Goal: Transaction & Acquisition: Book appointment/travel/reservation

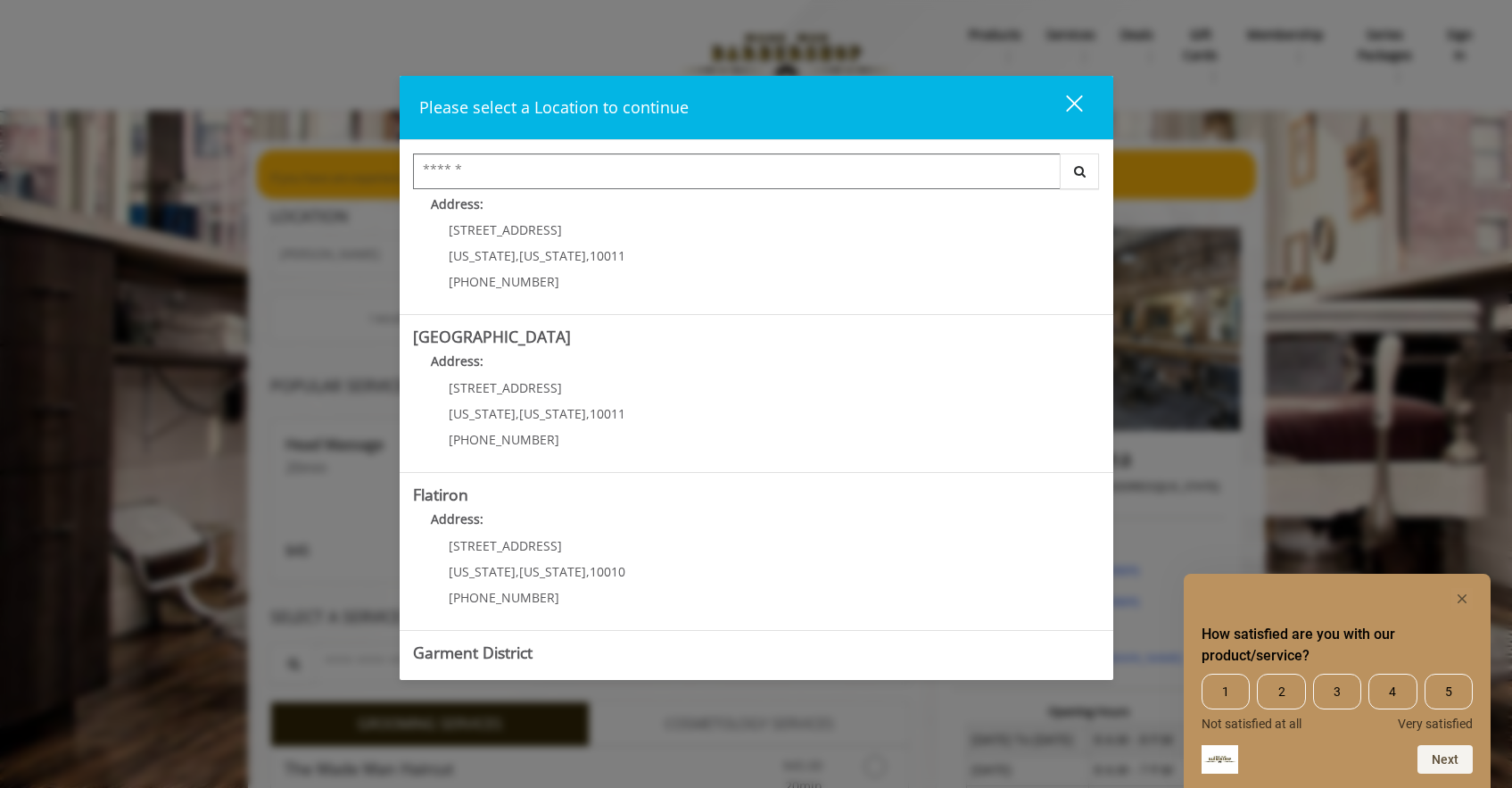
scroll to position [312, 0]
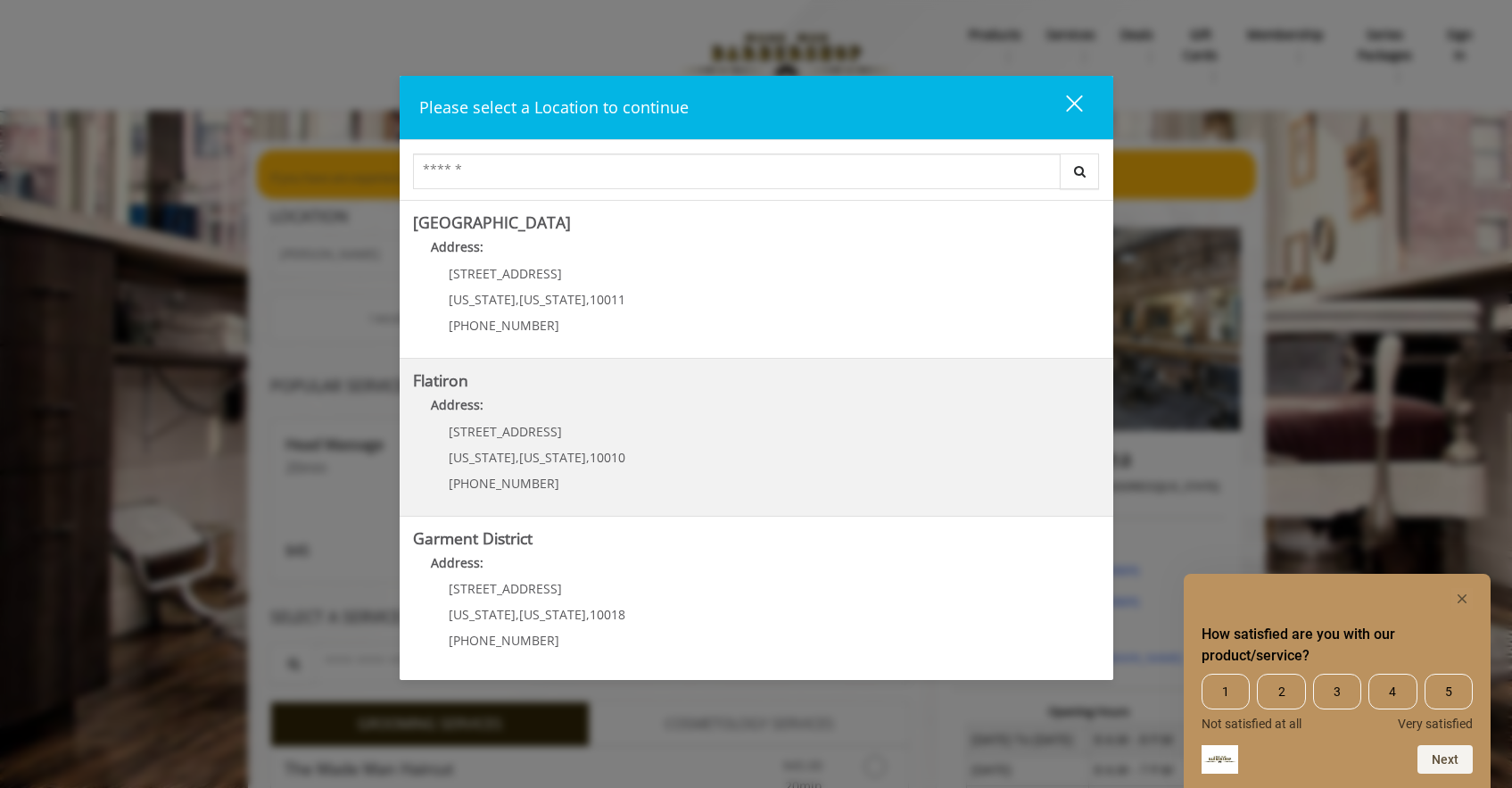
click at [885, 452] on "Flatiron Address: 10 E 23rd St New York , New York , 10010 (917) 475-1765" at bounding box center [756, 437] width 687 height 130
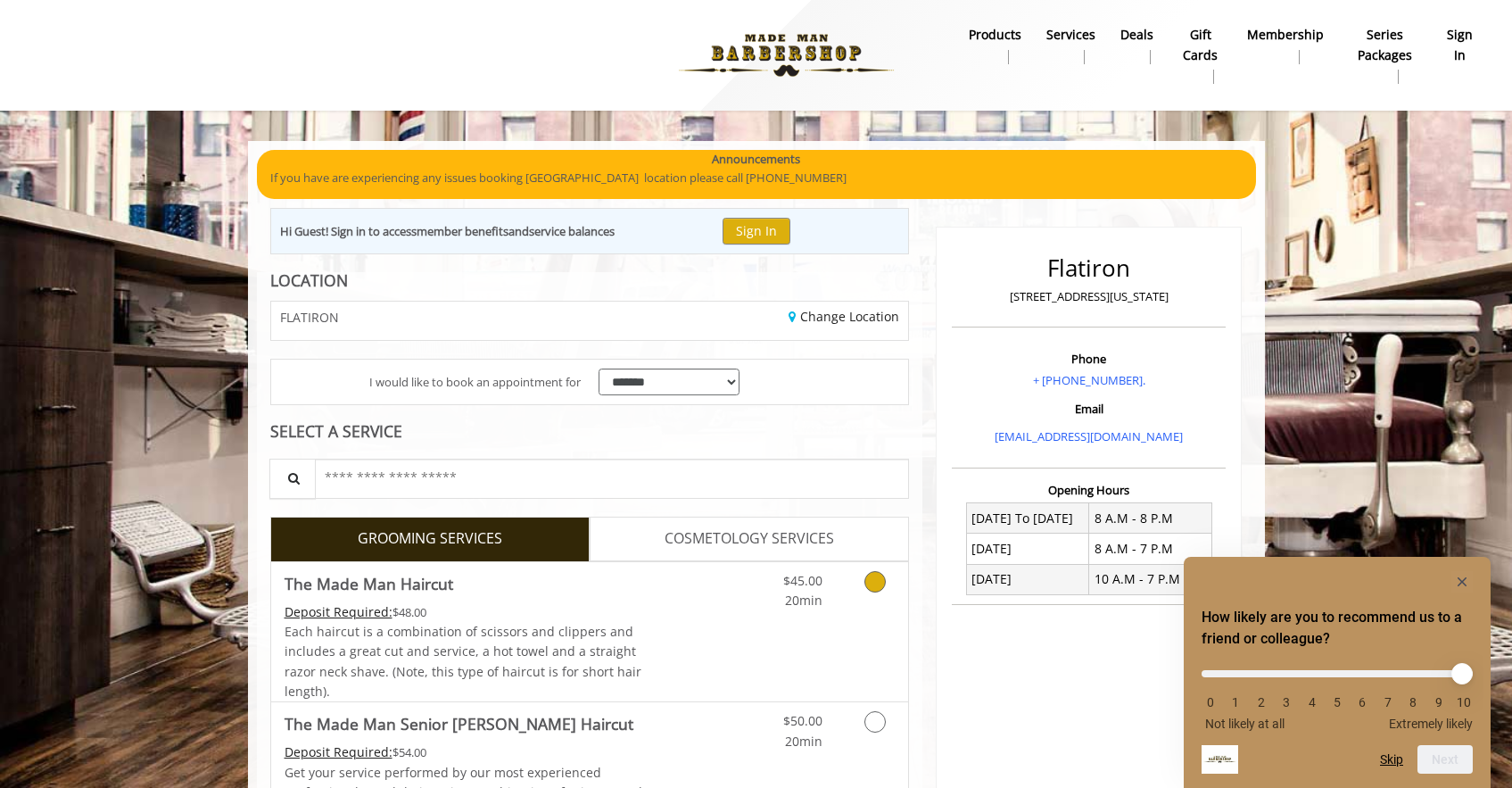
click at [734, 658] on link "Discounted Price" at bounding box center [695, 632] width 106 height 140
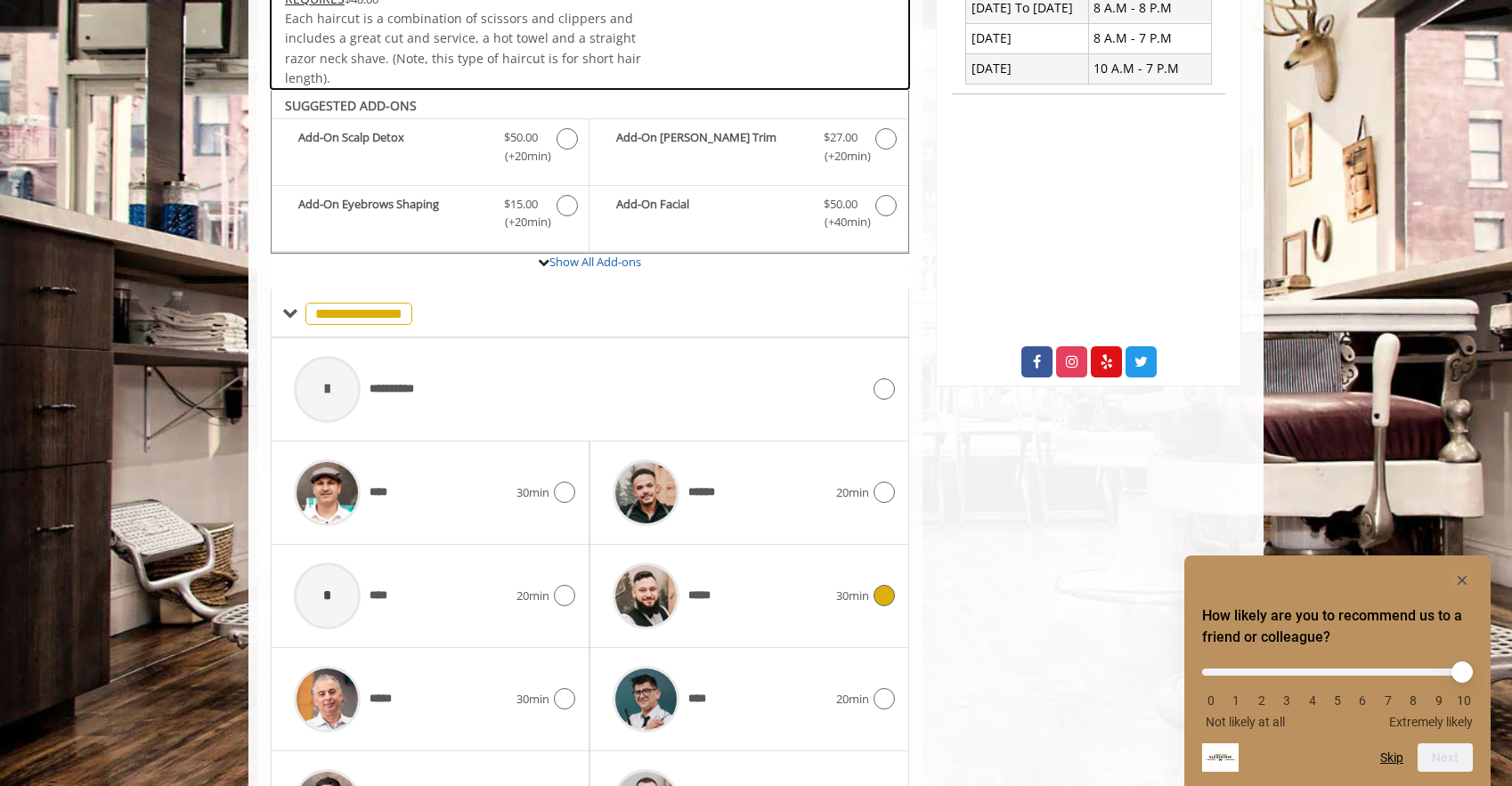
scroll to position [597, 0]
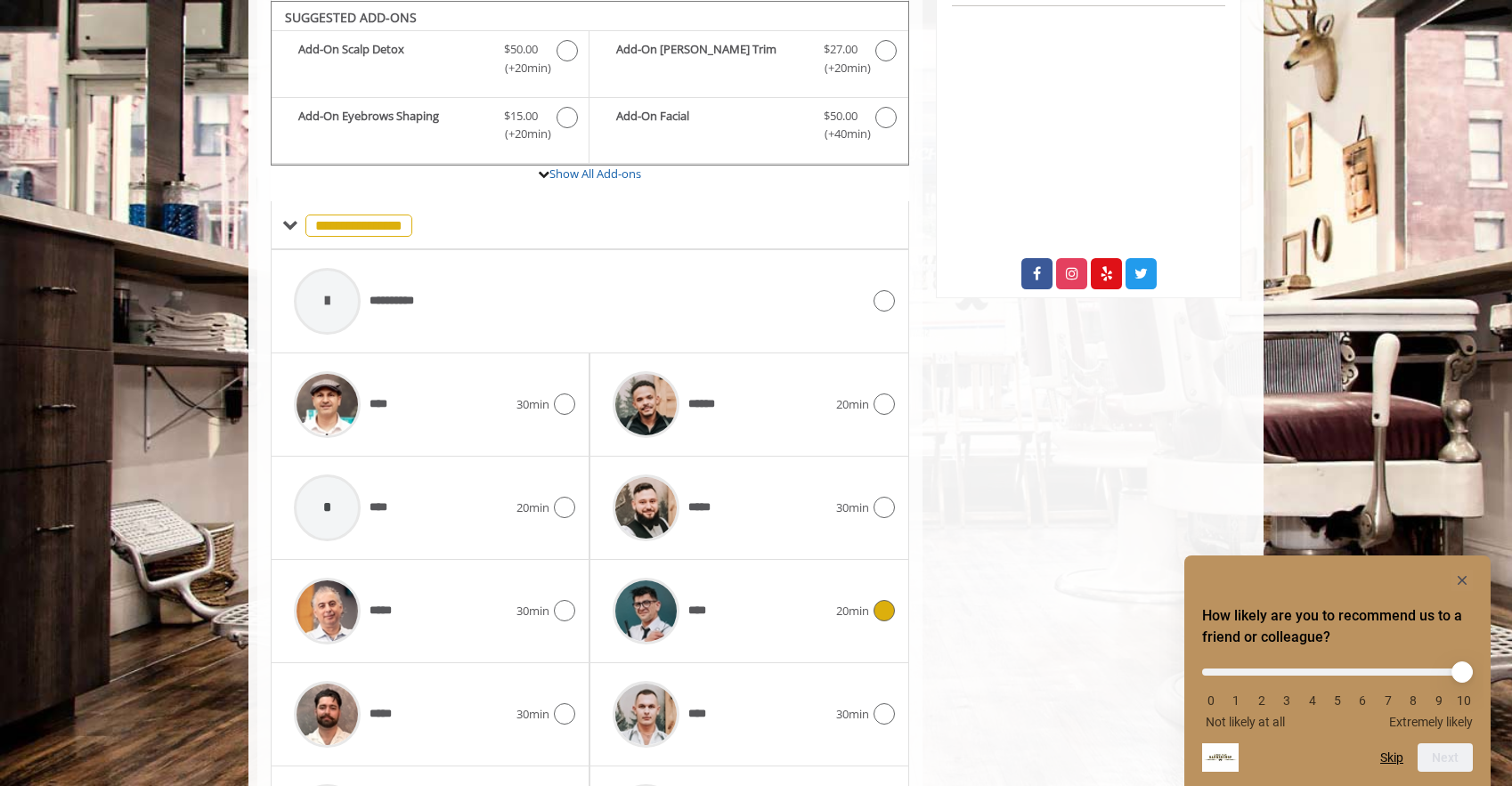
click at [726, 608] on div "****" at bounding box center [719, 610] width 231 height 85
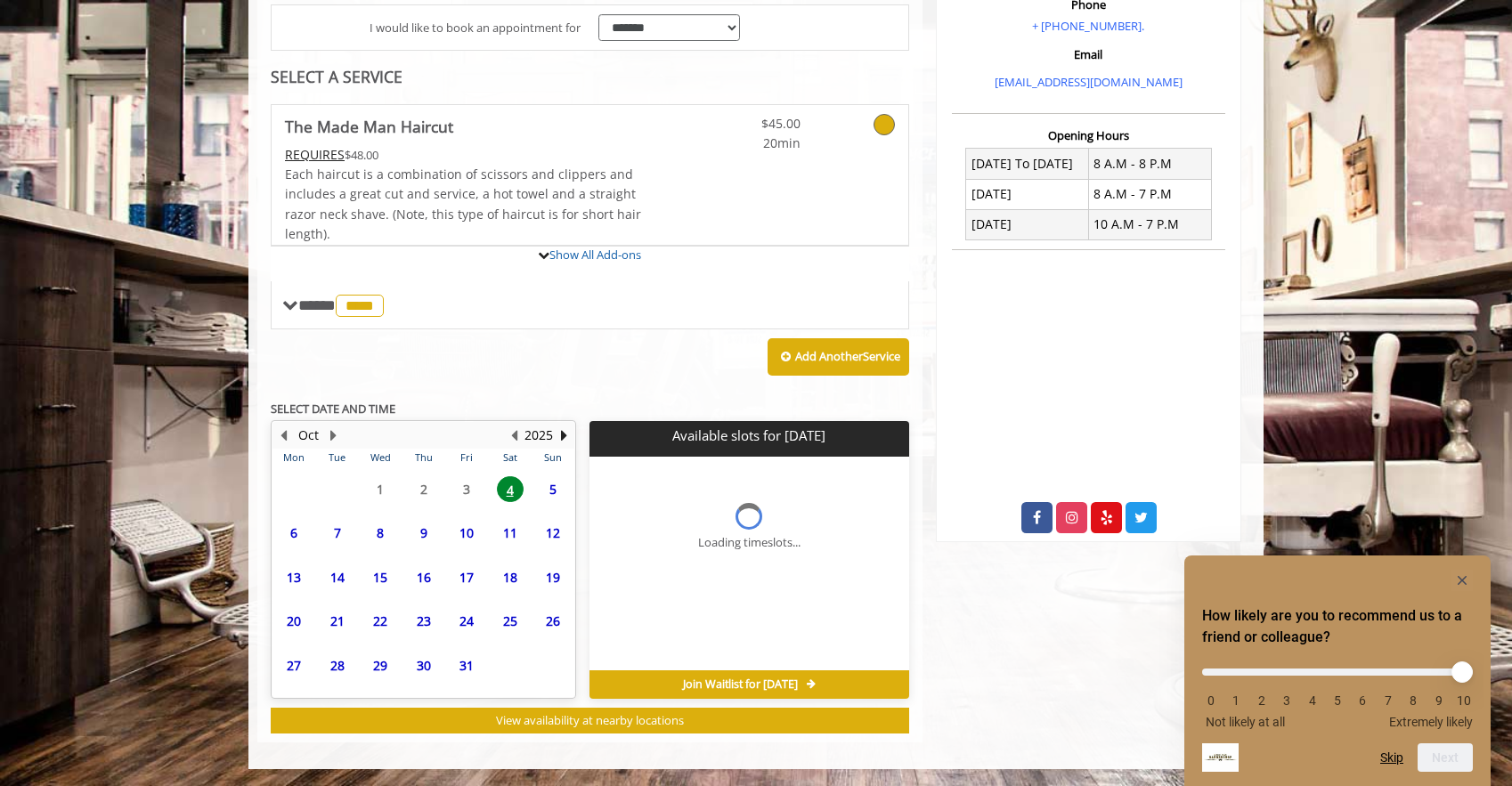
scroll to position [529, 0]
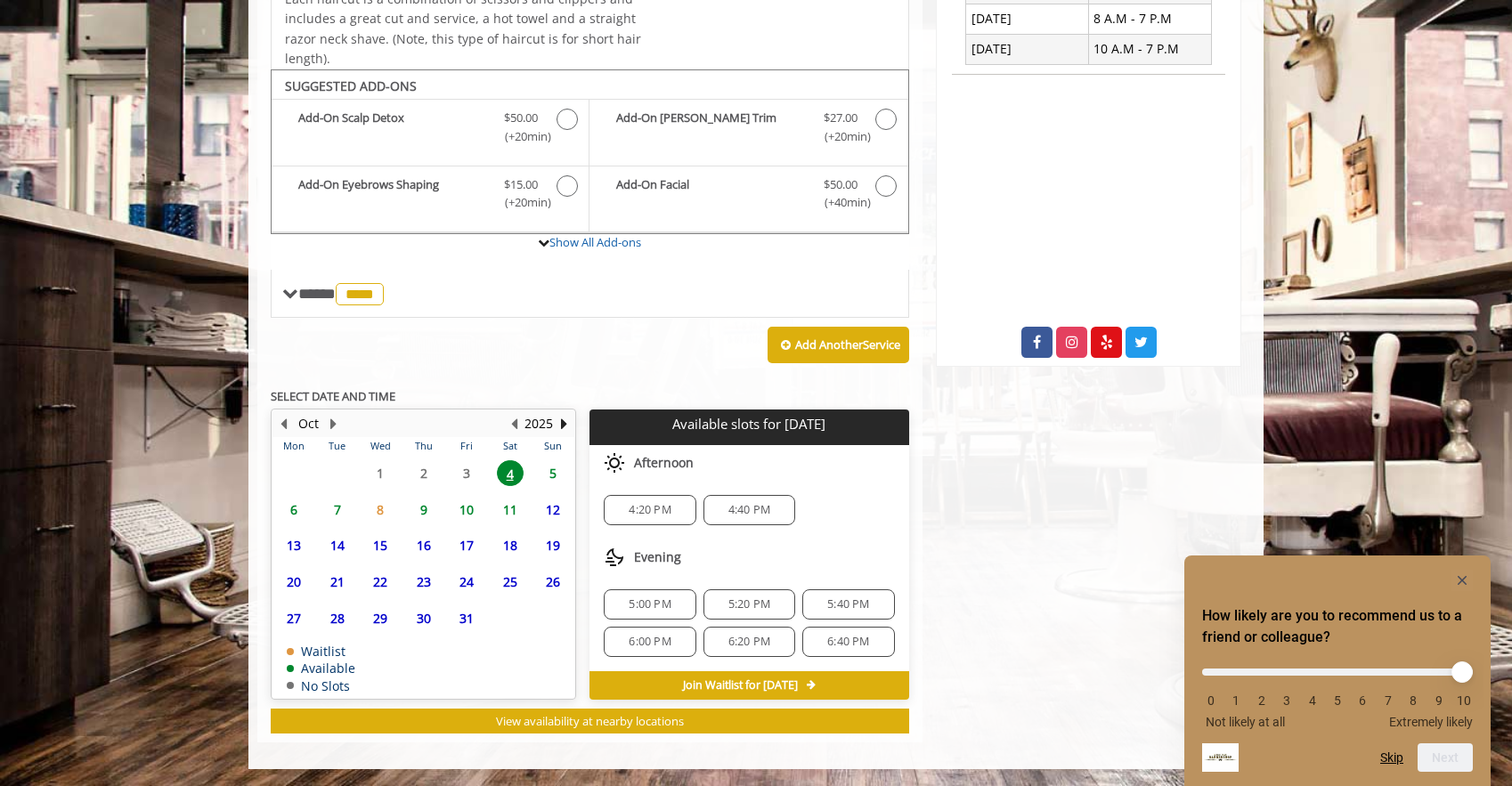
click at [555, 472] on span "5" at bounding box center [553, 473] width 26 height 25
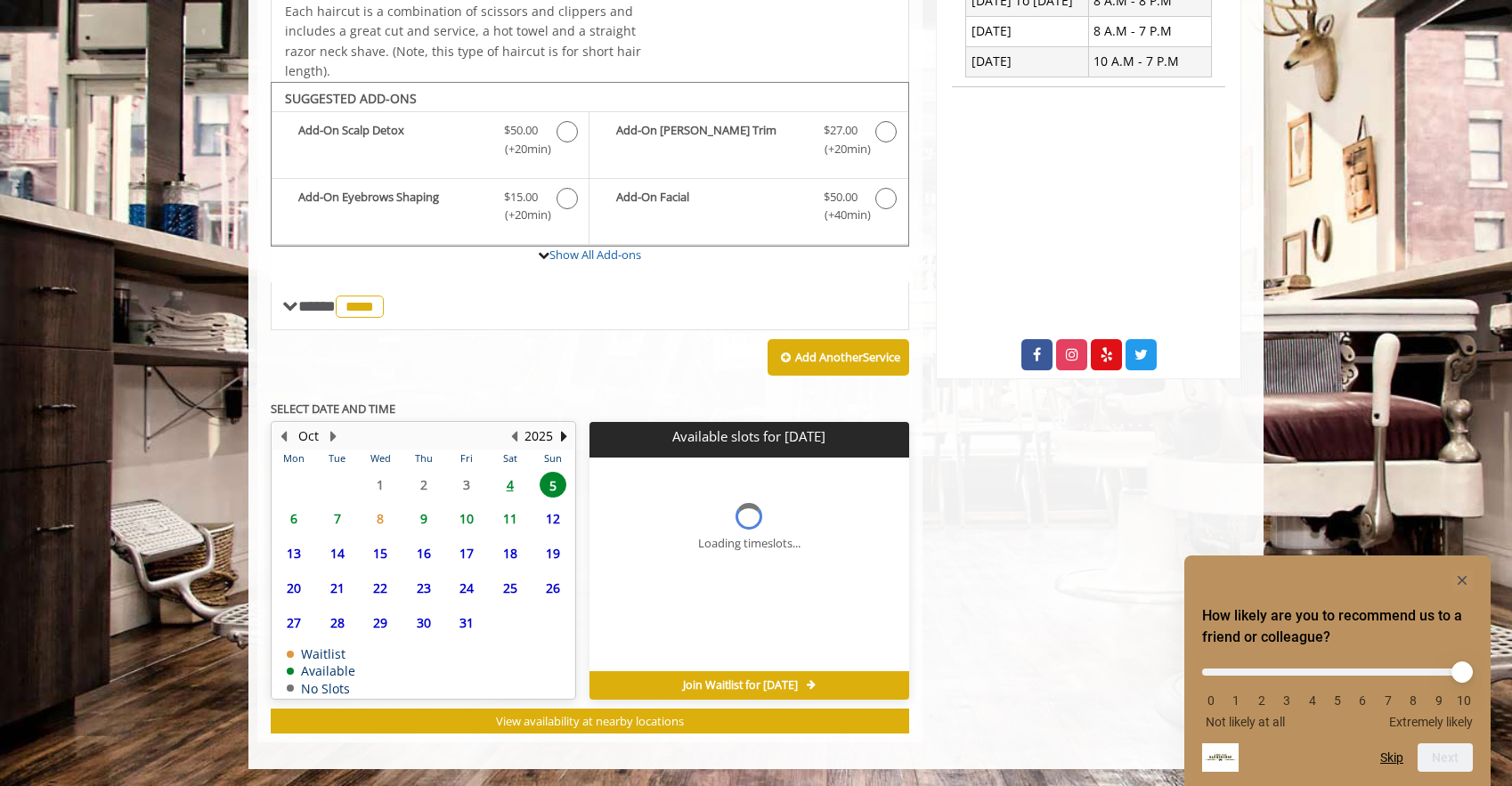
scroll to position [543, 0]
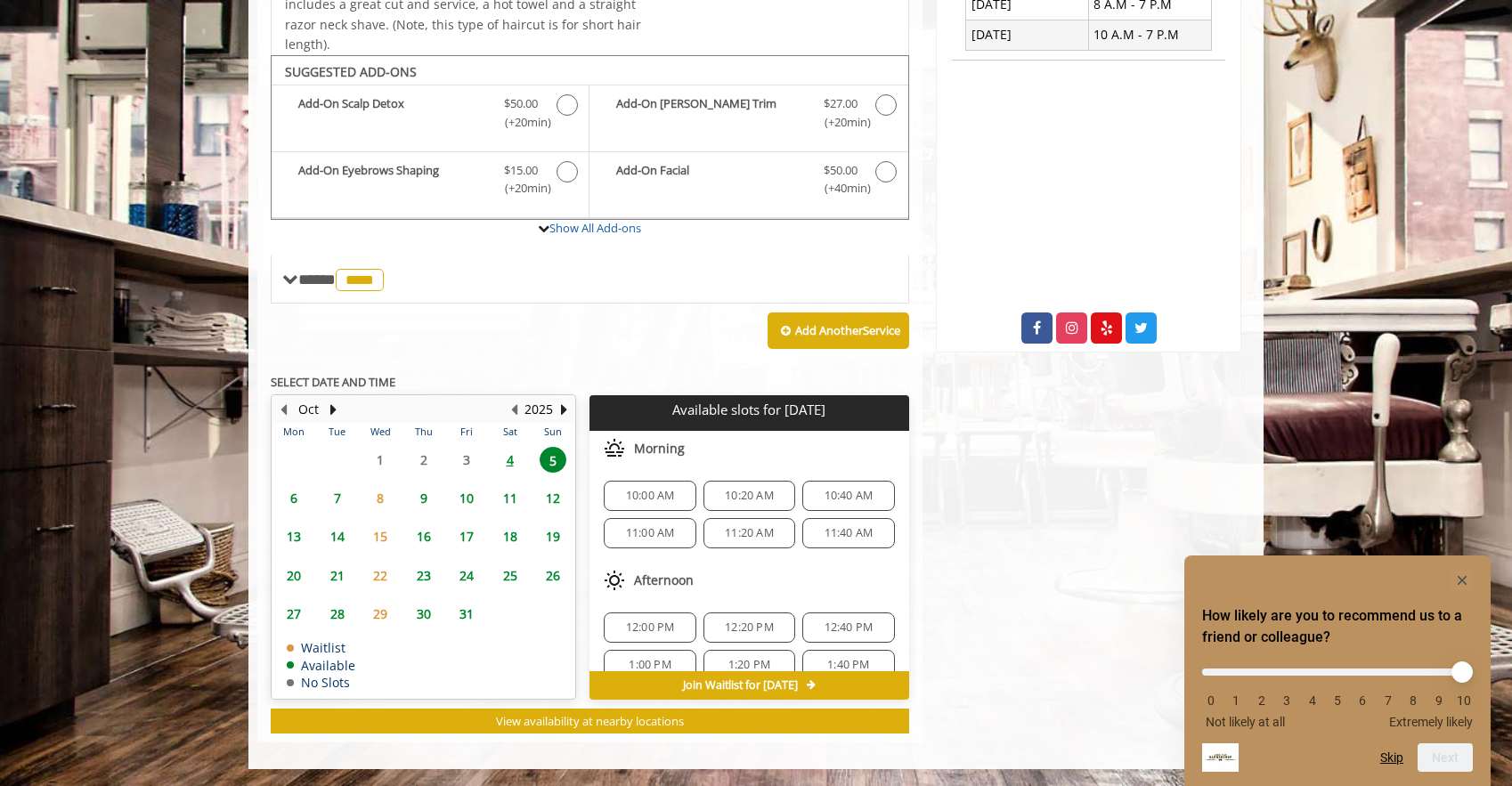
click at [654, 529] on span "11:00 AM" at bounding box center [651, 533] width 49 height 15
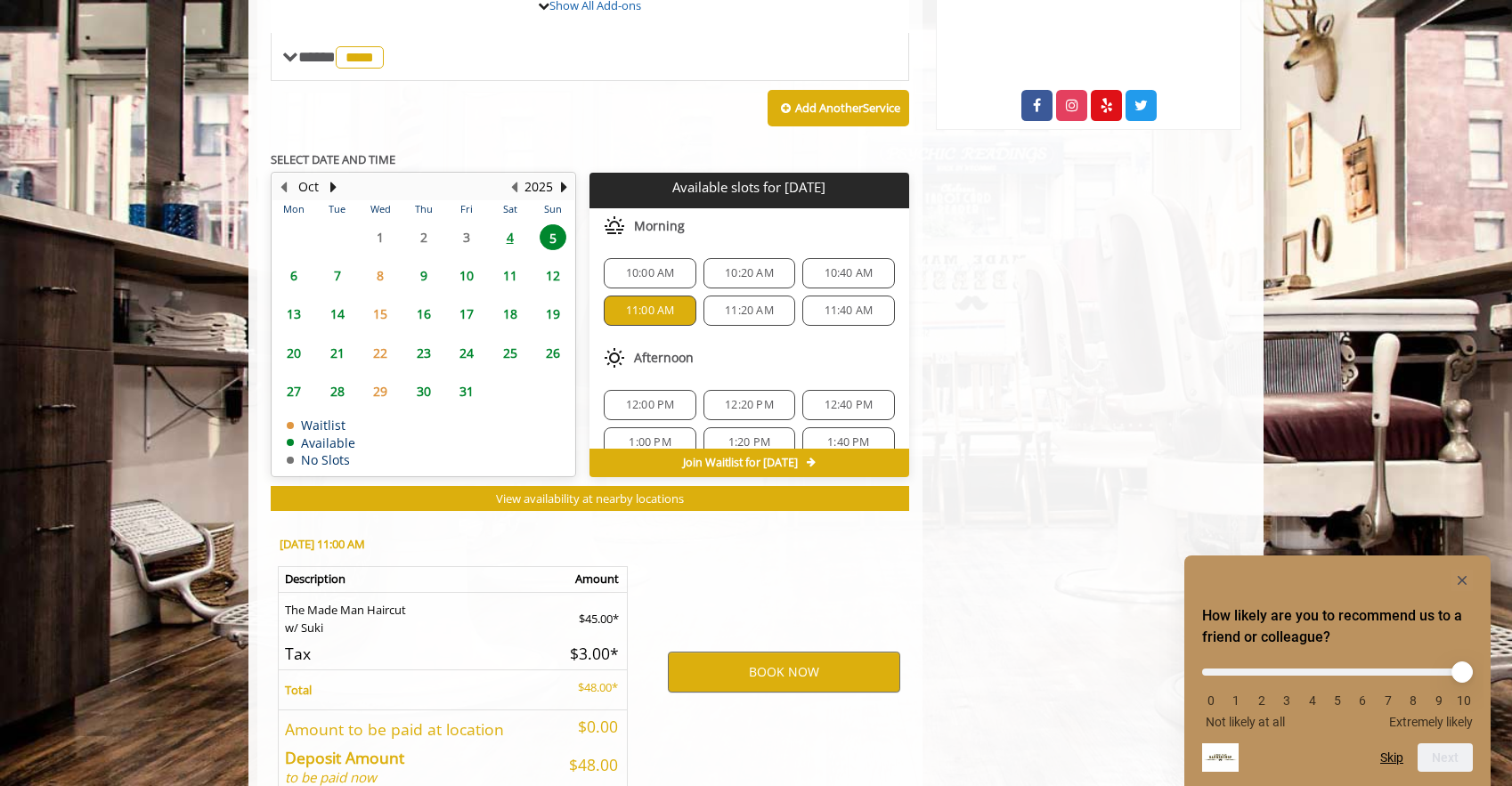
scroll to position [865, 0]
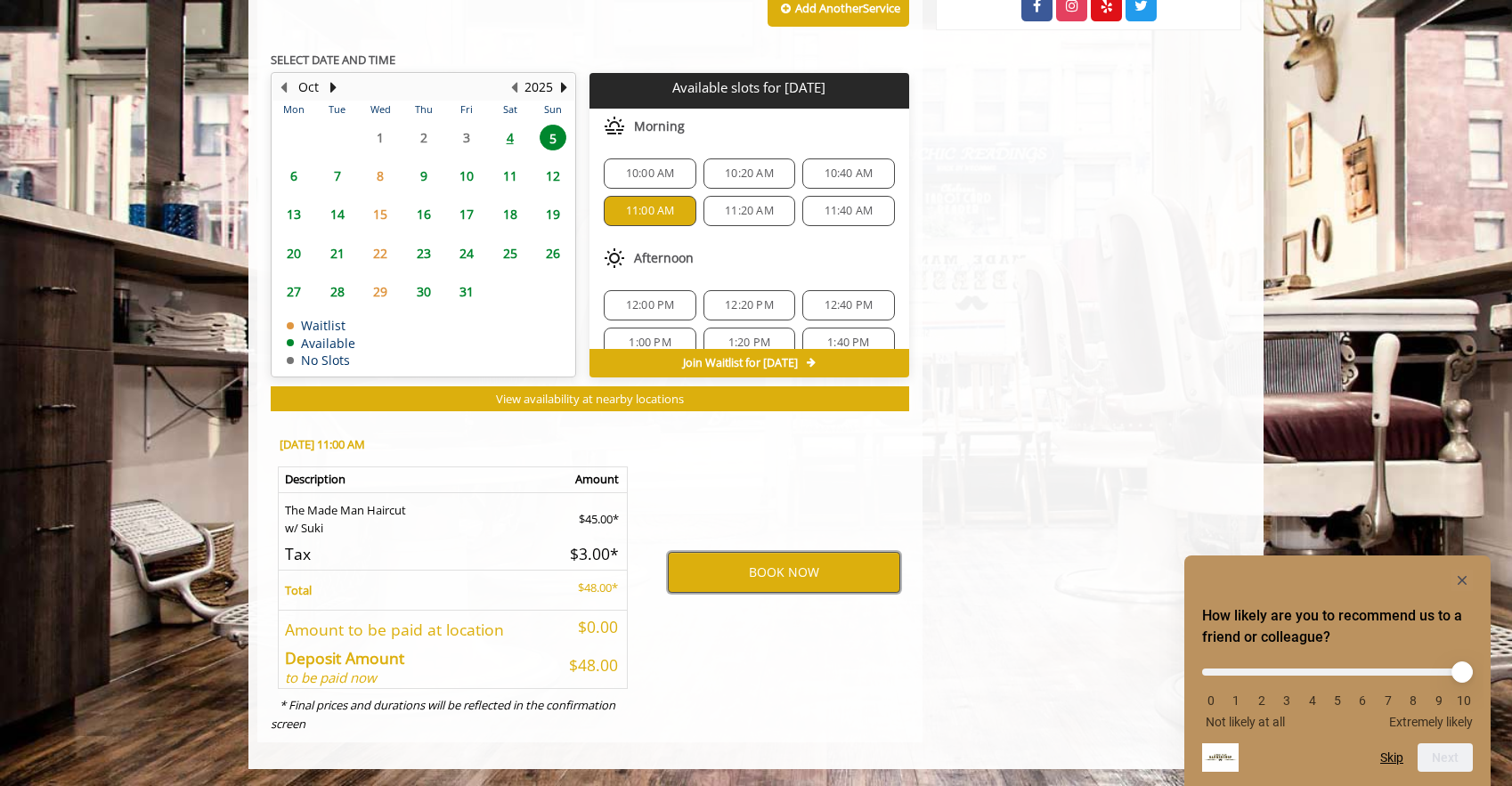
click at [732, 567] on button "BOOK NOW" at bounding box center [784, 571] width 232 height 41
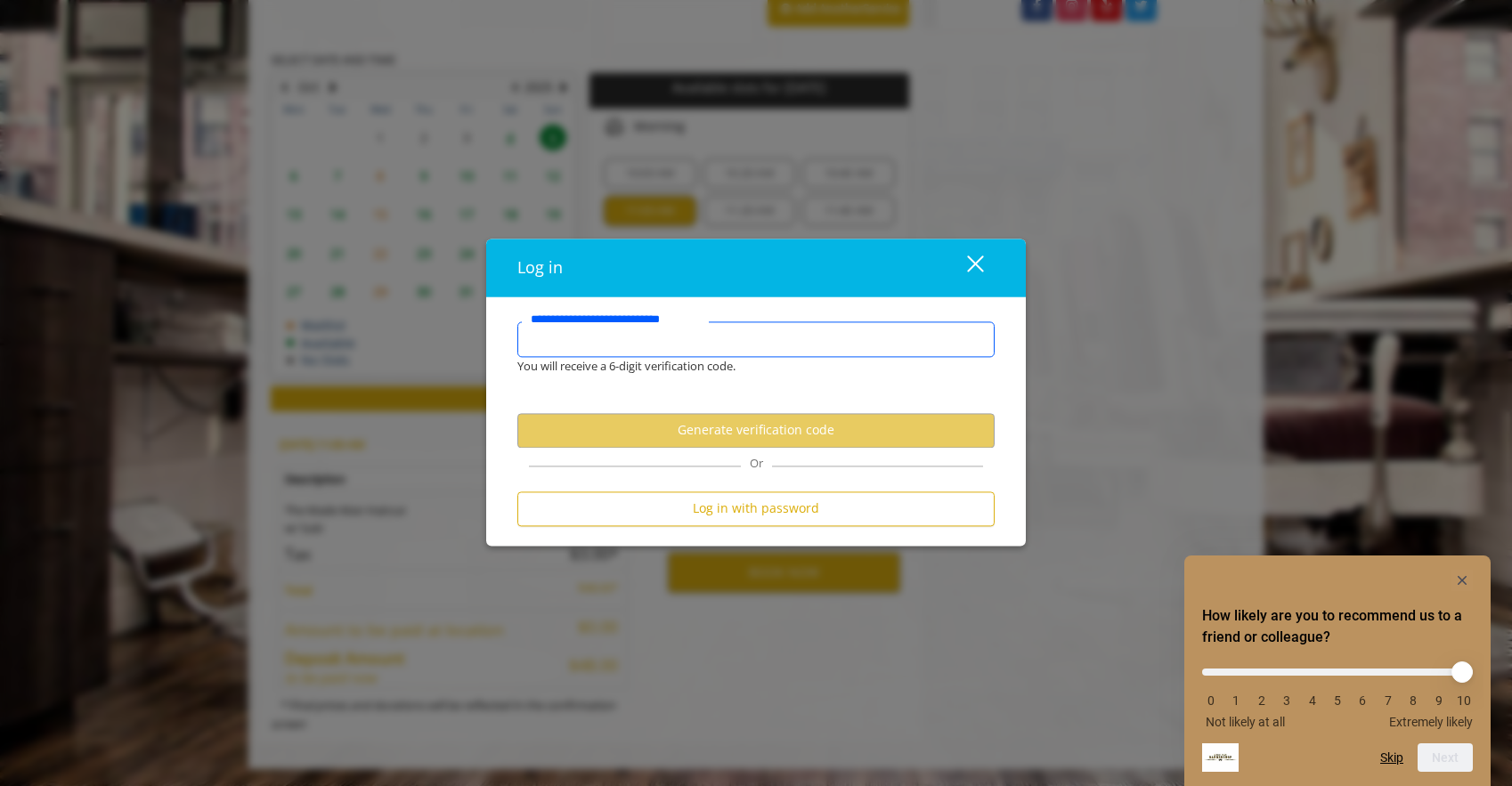
click at [691, 348] on input "**********" at bounding box center [756, 338] width 477 height 35
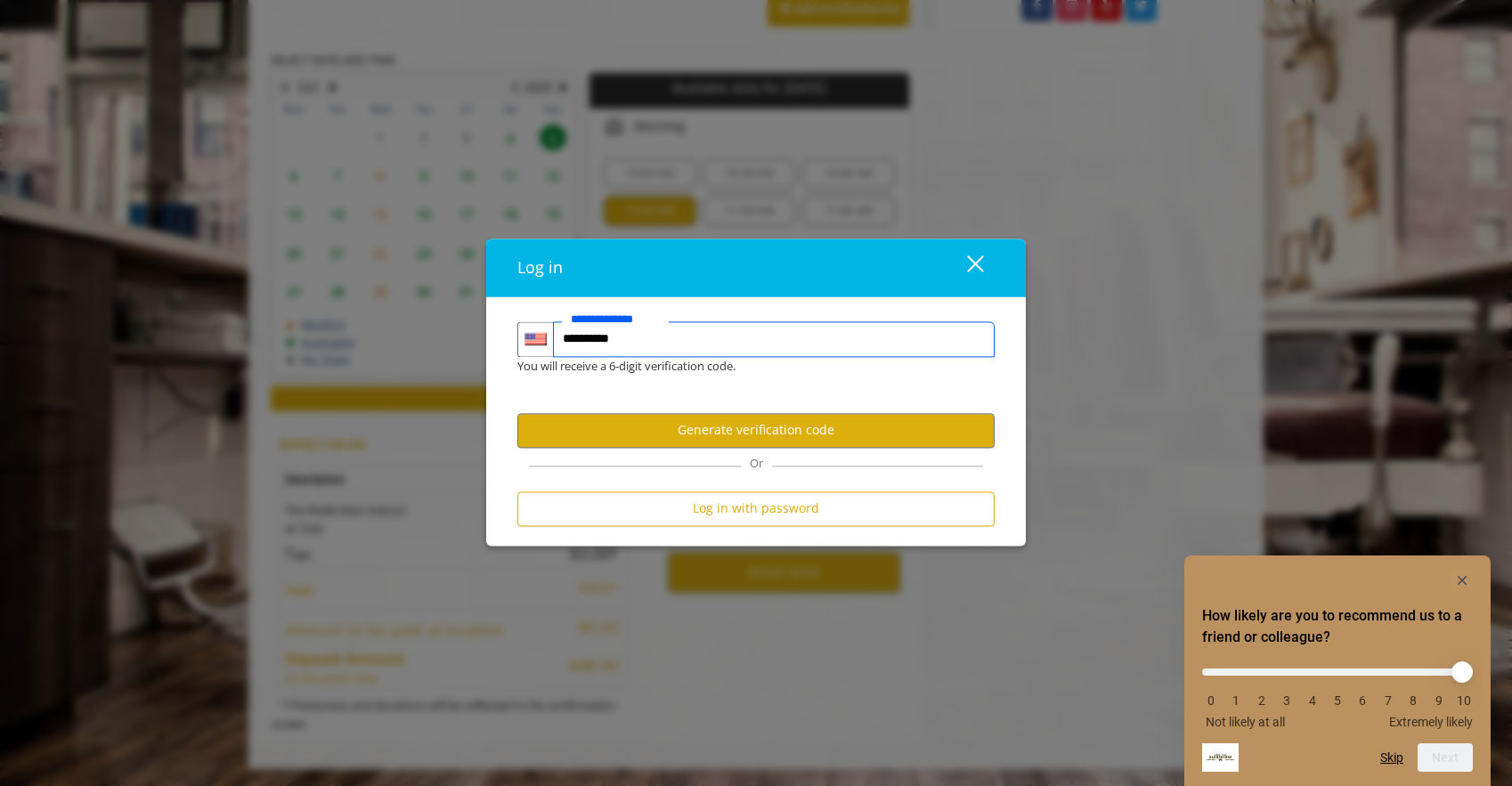
type input "**********"
click at [738, 425] on button "Generate verification code" at bounding box center [756, 430] width 477 height 35
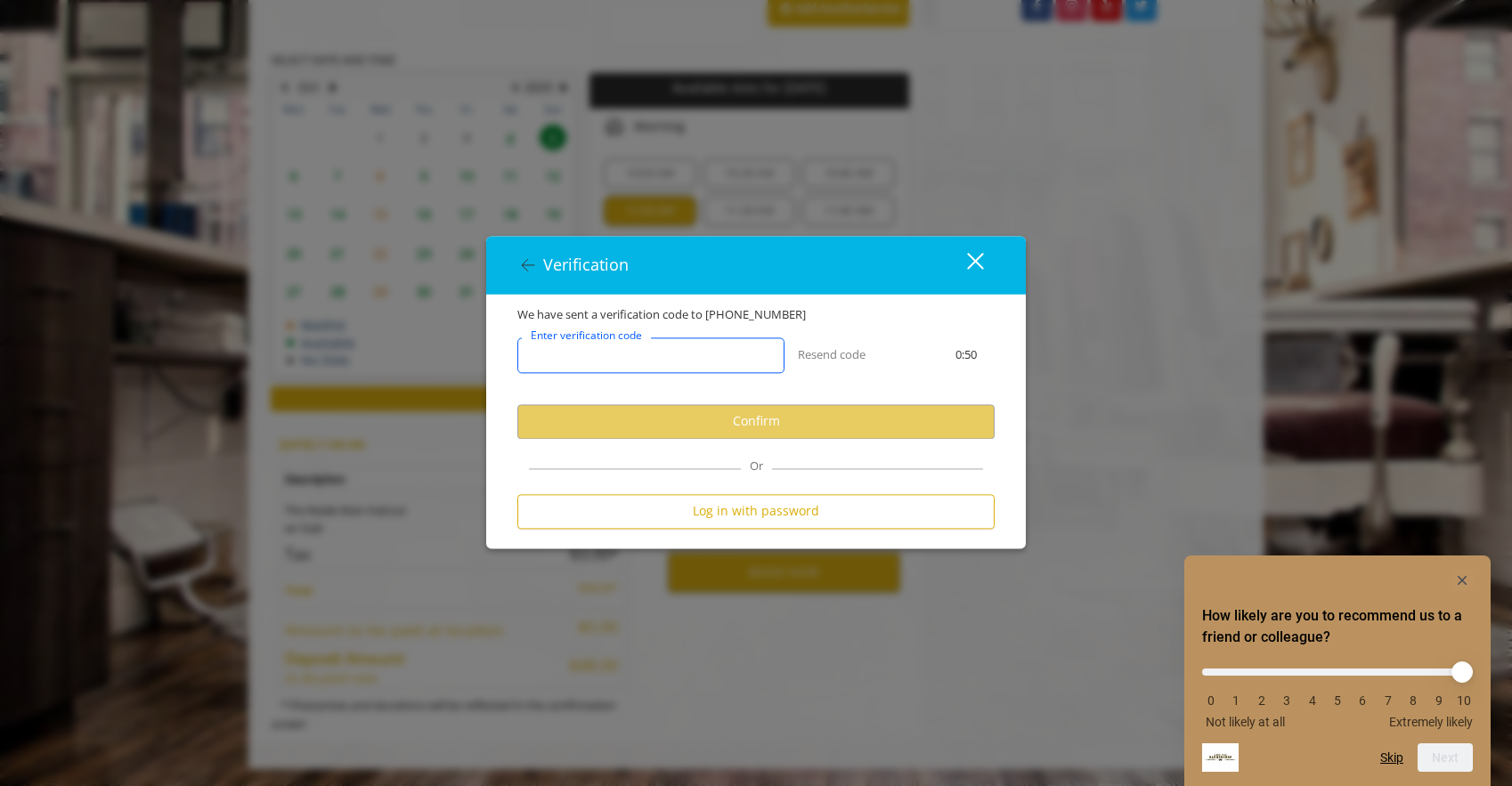
click at [684, 355] on input "Enter verification code" at bounding box center [650, 355] width 267 height 35
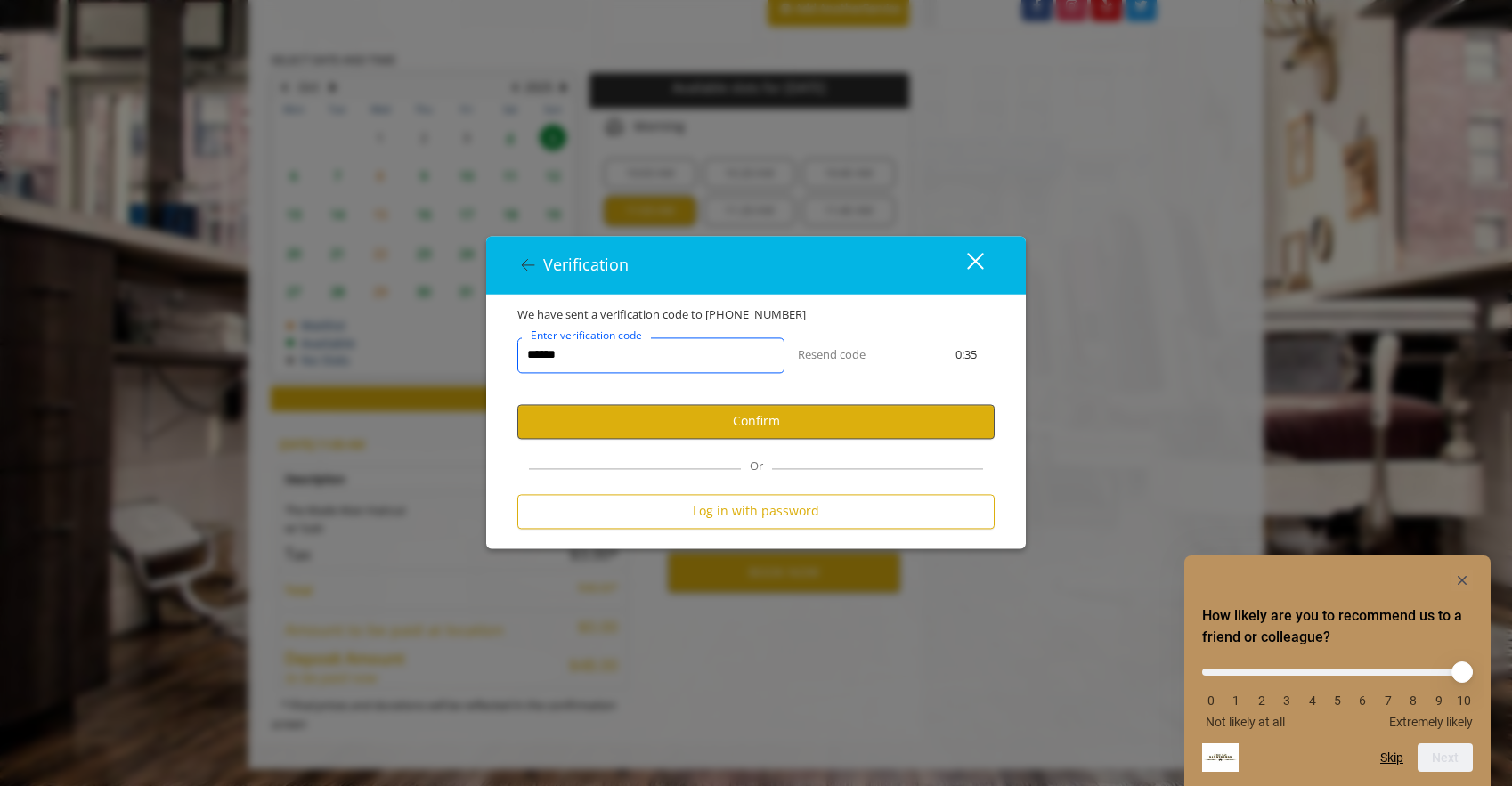
type input "******"
click at [740, 427] on button "Confirm" at bounding box center [756, 421] width 477 height 35
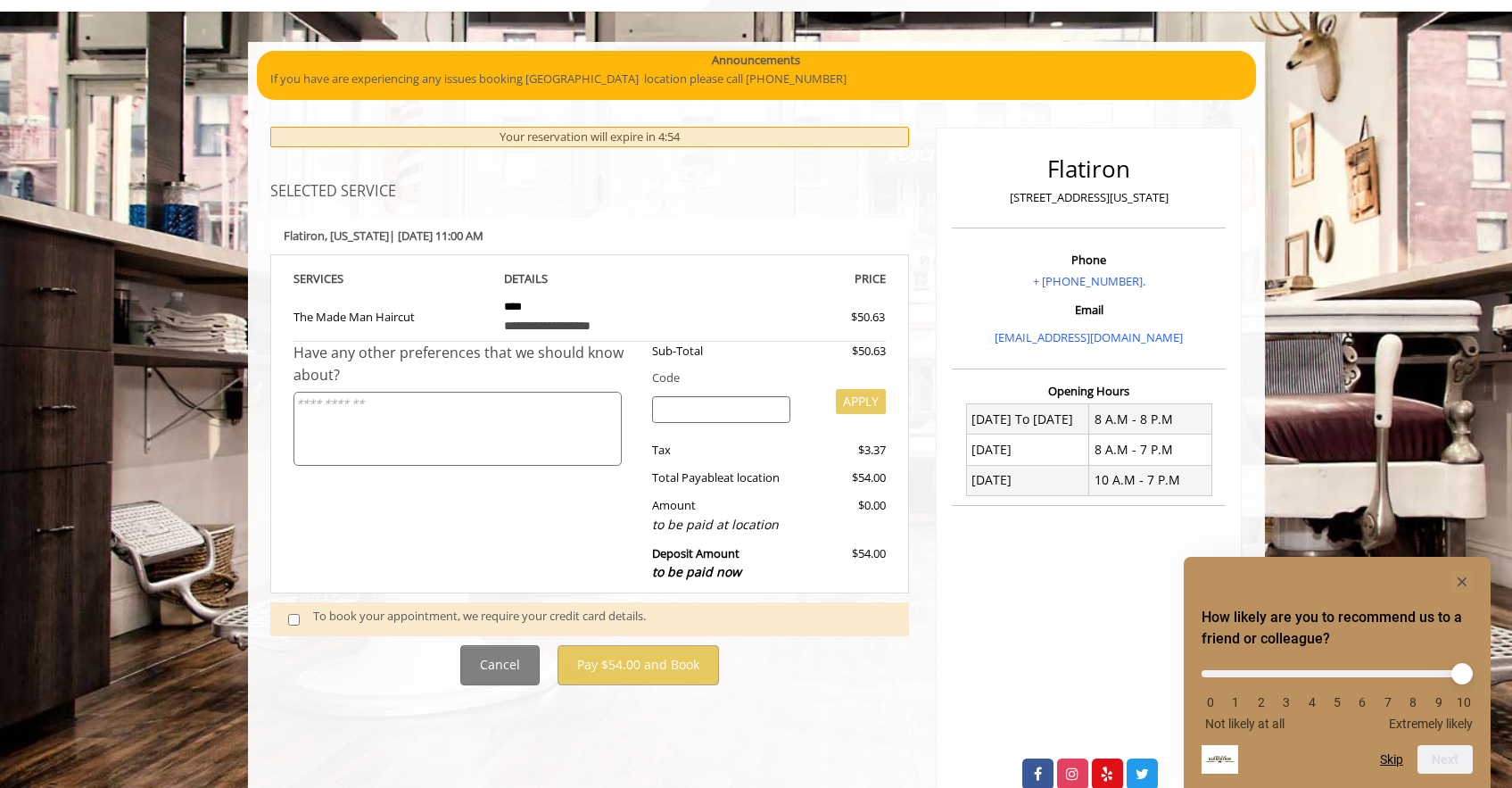
scroll to position [154, 0]
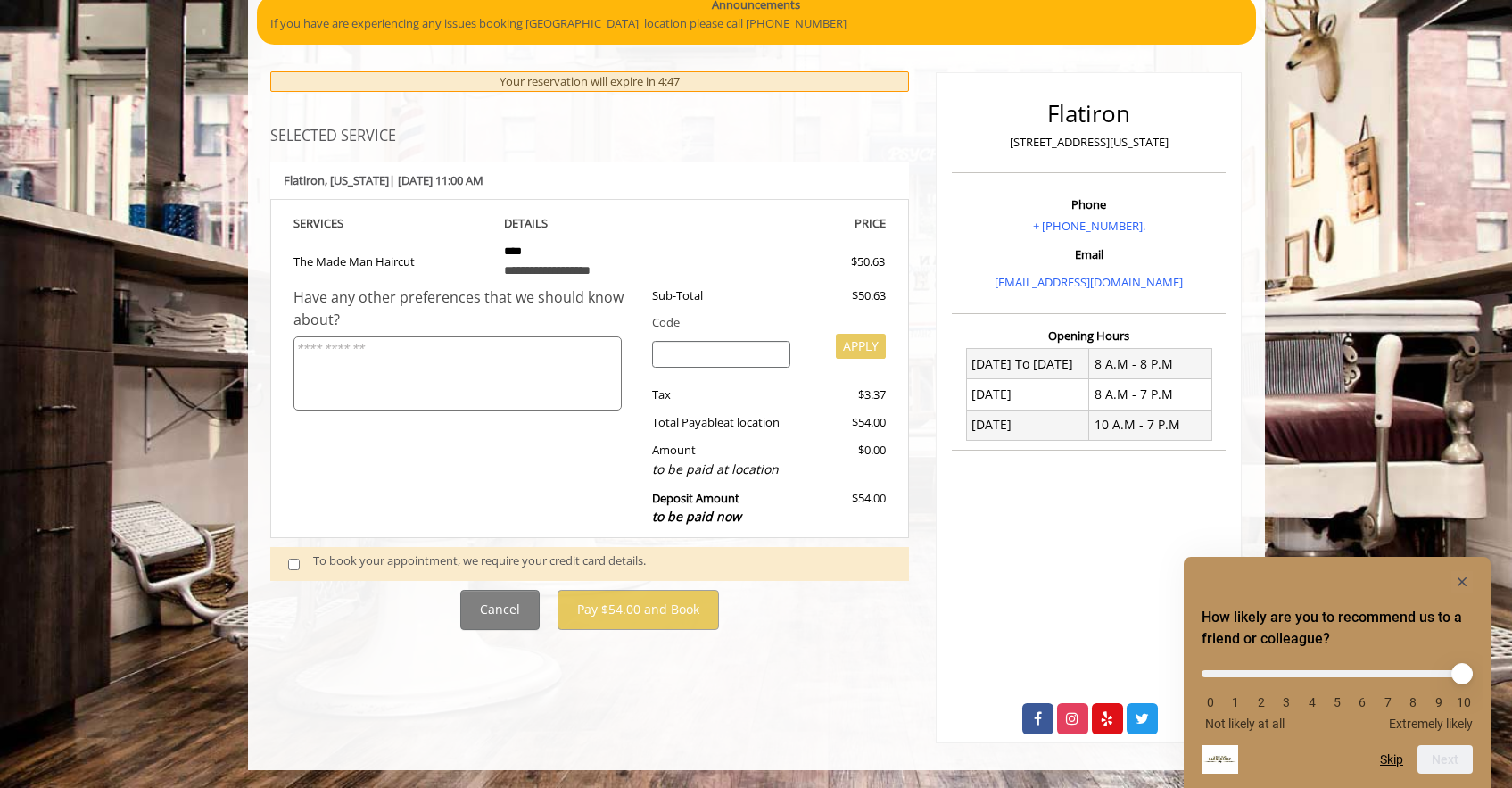
click at [430, 566] on div "To book your appointment, we require your credit card details." at bounding box center [602, 563] width 578 height 24
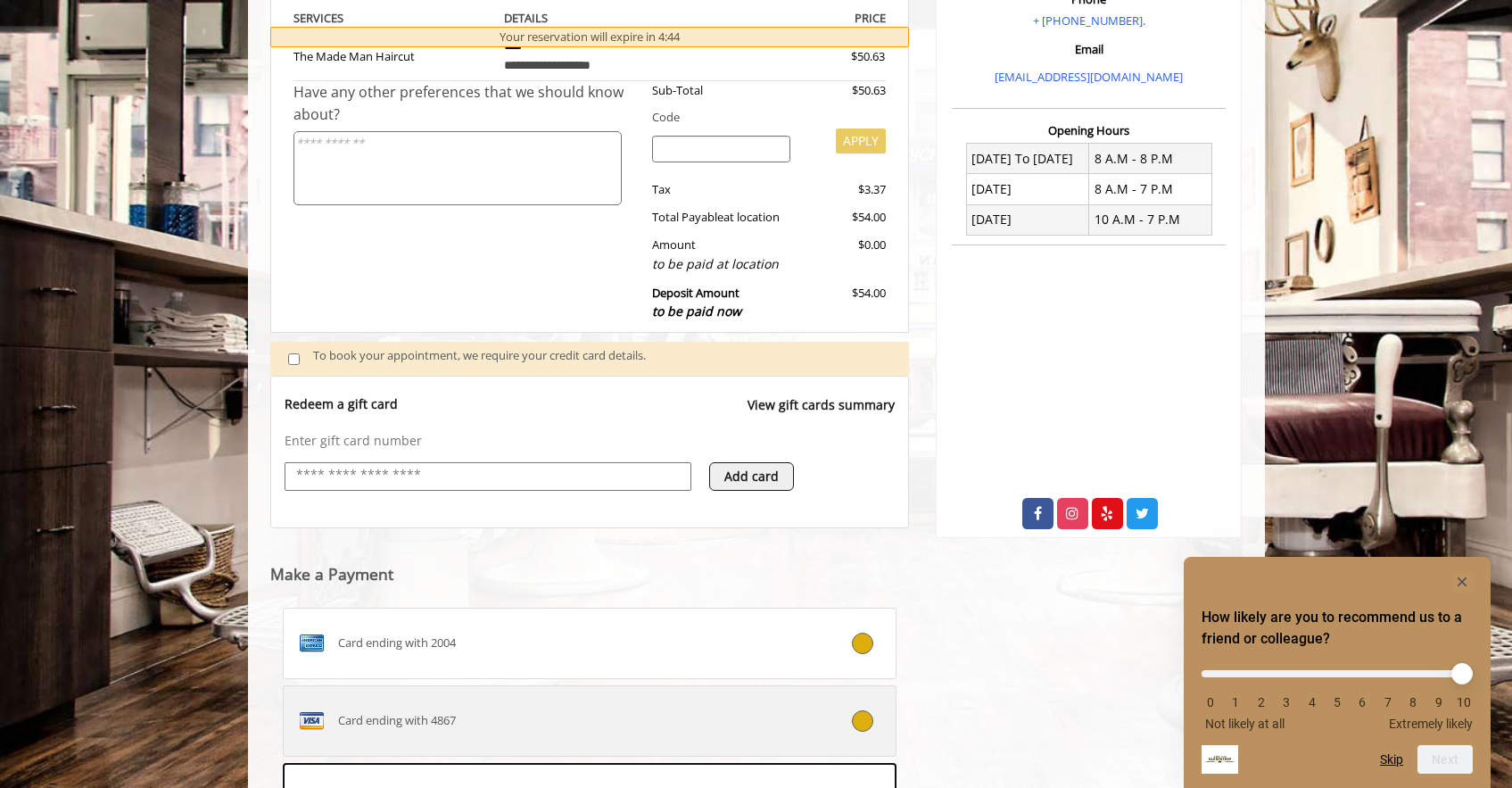
click at [656, 726] on div "Card ending with 4867" at bounding box center [538, 721] width 510 height 28
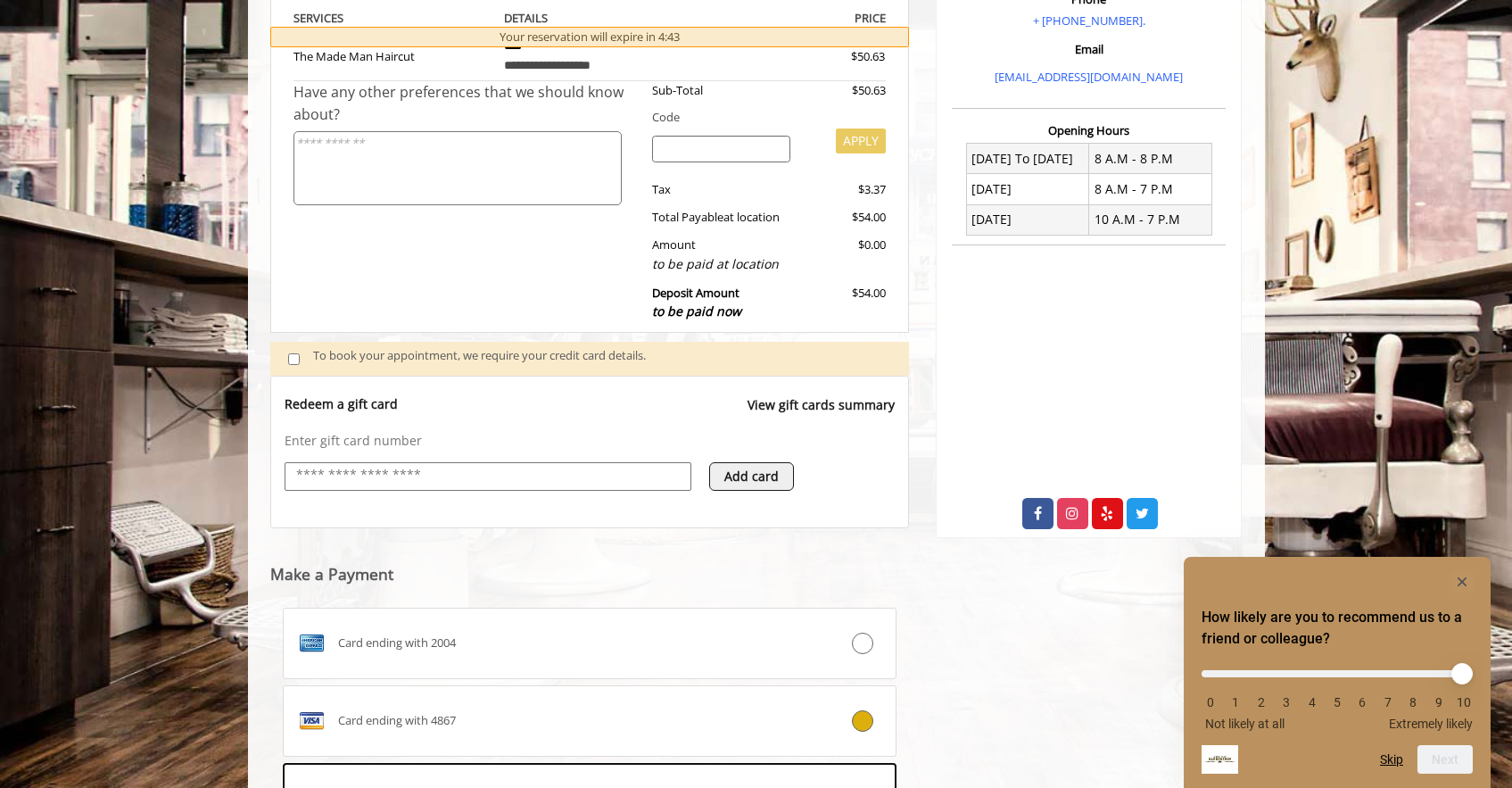
scroll to position [592, 0]
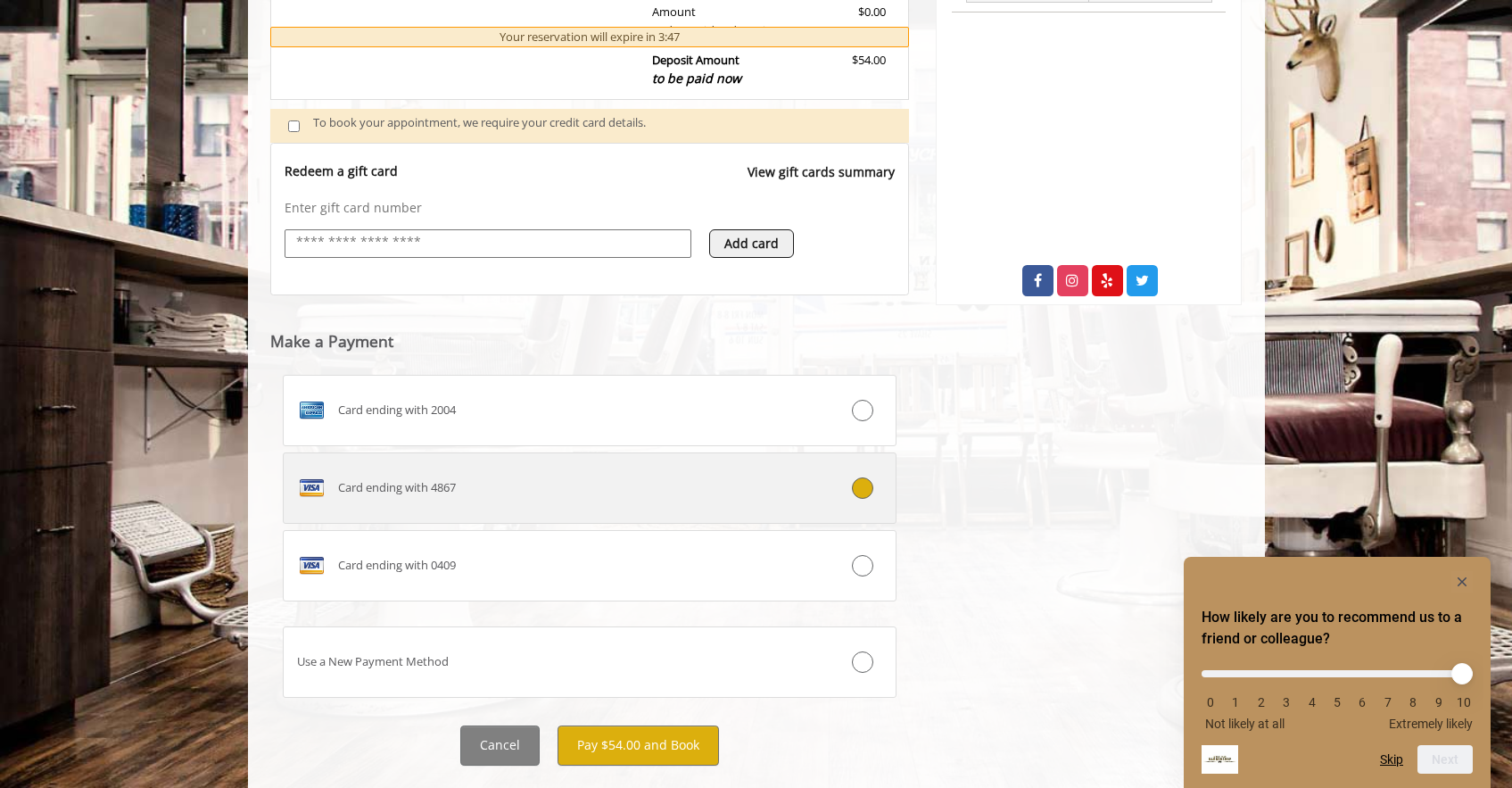
click at [645, 461] on label "Card ending with 4867" at bounding box center [590, 488] width 615 height 71
click at [571, 503] on label "Card ending with 4867" at bounding box center [590, 488] width 615 height 71
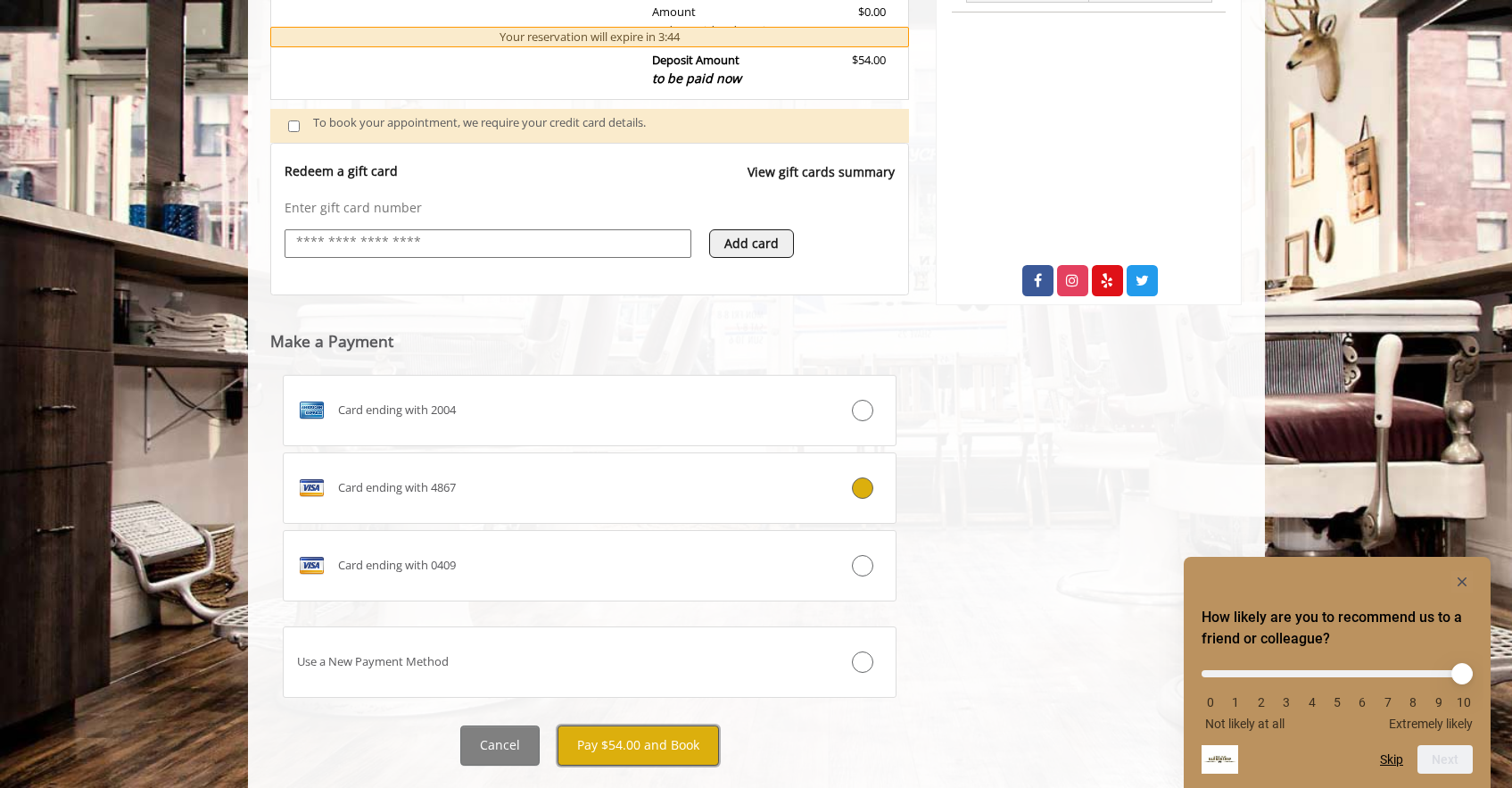
click at [625, 750] on button "Pay $54.00 and Book" at bounding box center [637, 745] width 161 height 40
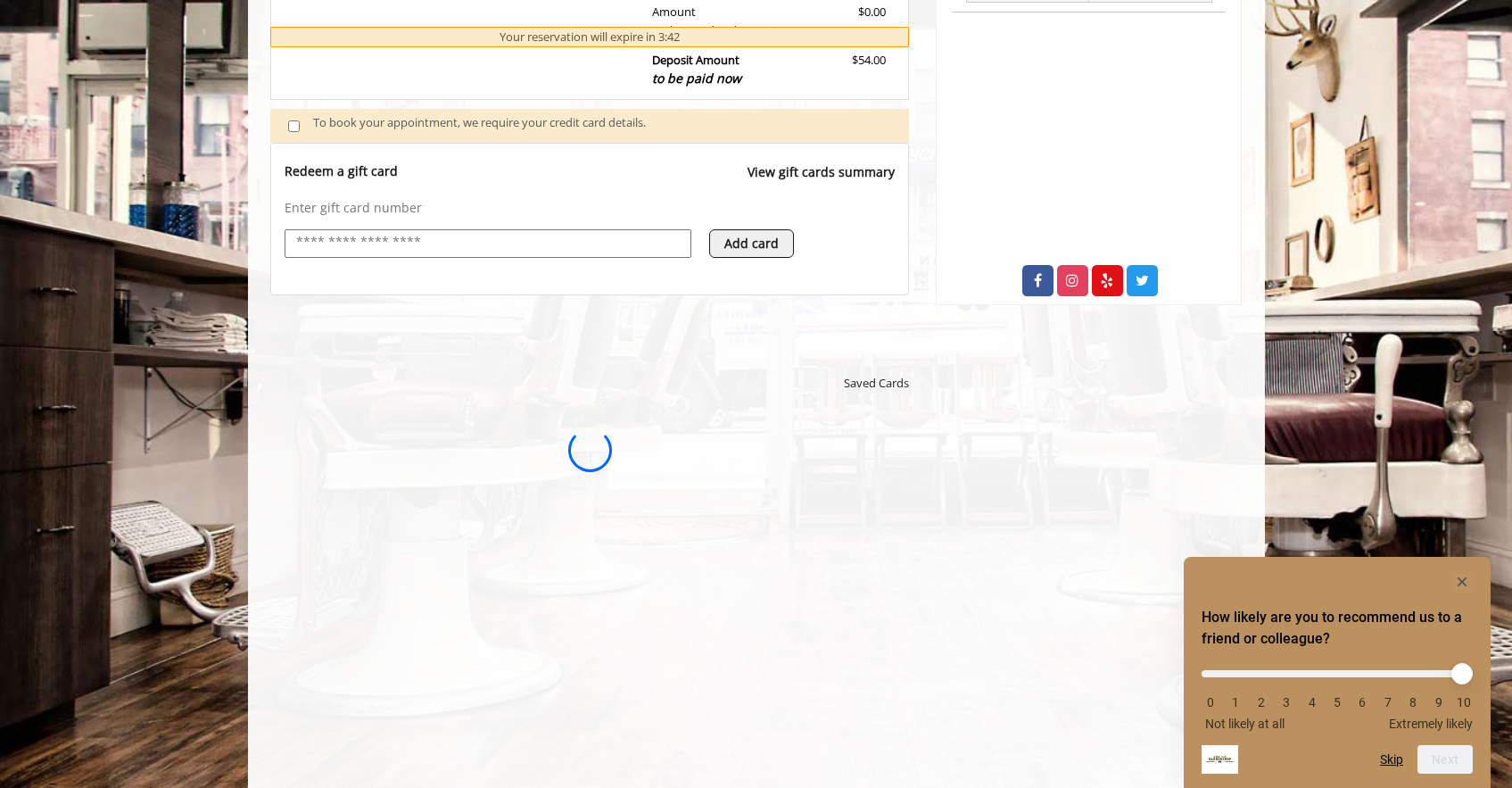
scroll to position [0, 0]
